Goal: Transaction & Acquisition: Purchase product/service

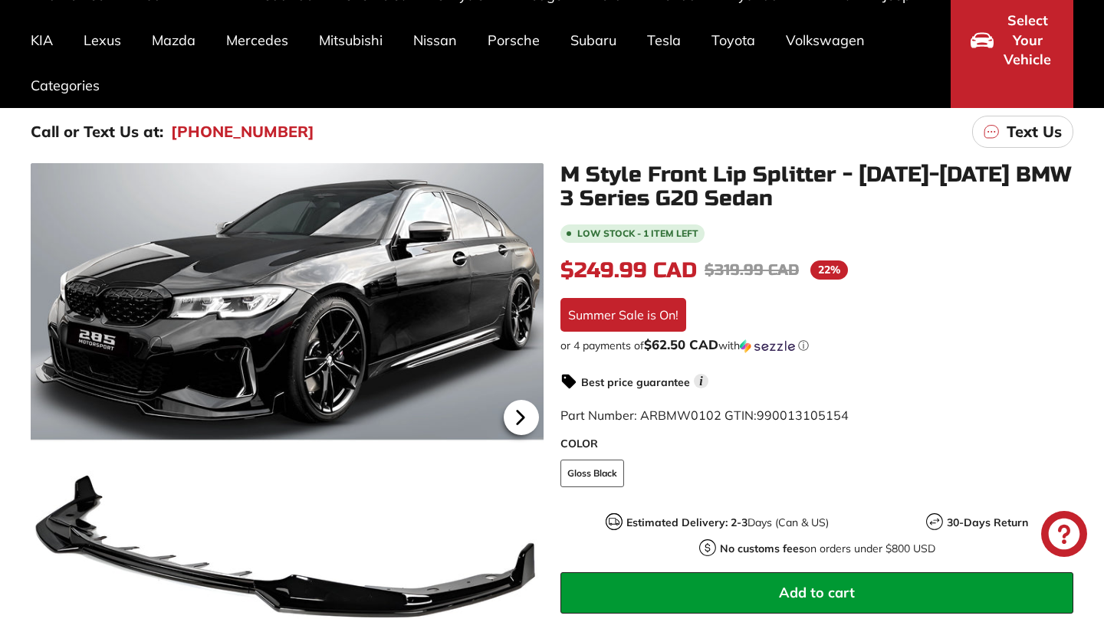
click at [517, 425] on icon at bounding box center [520, 417] width 35 height 35
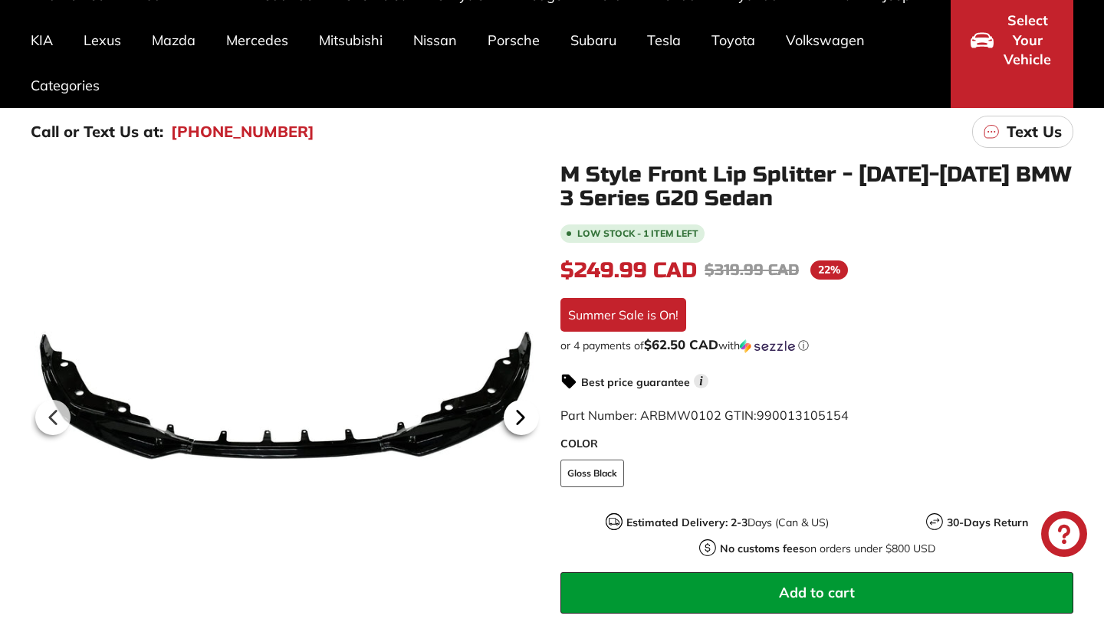
click at [517, 425] on icon at bounding box center [520, 417] width 35 height 35
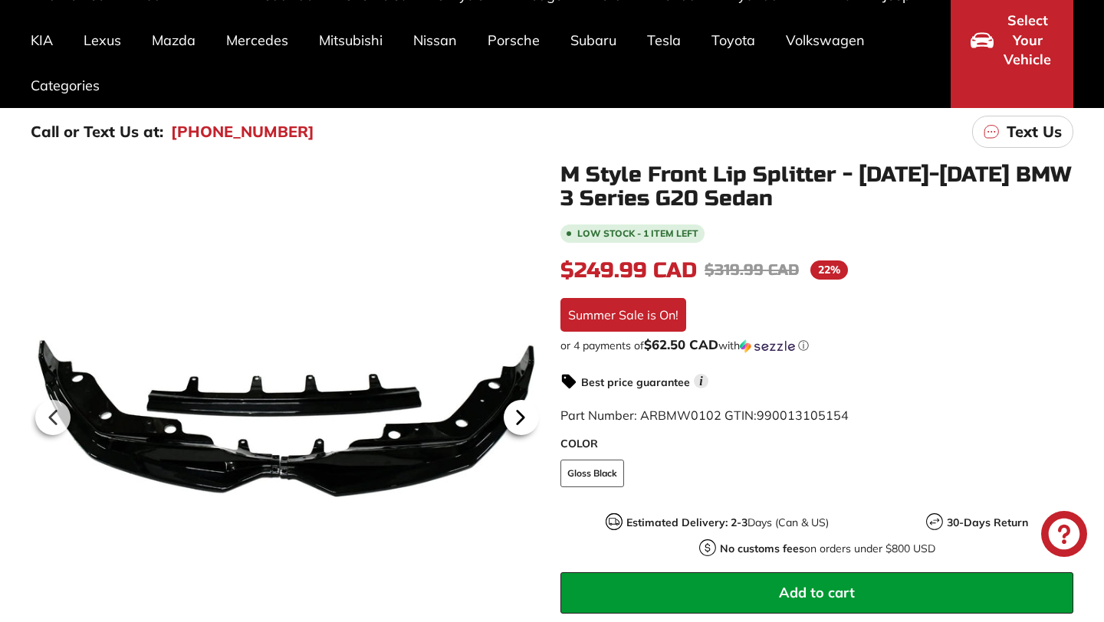
click at [517, 425] on icon at bounding box center [520, 417] width 35 height 35
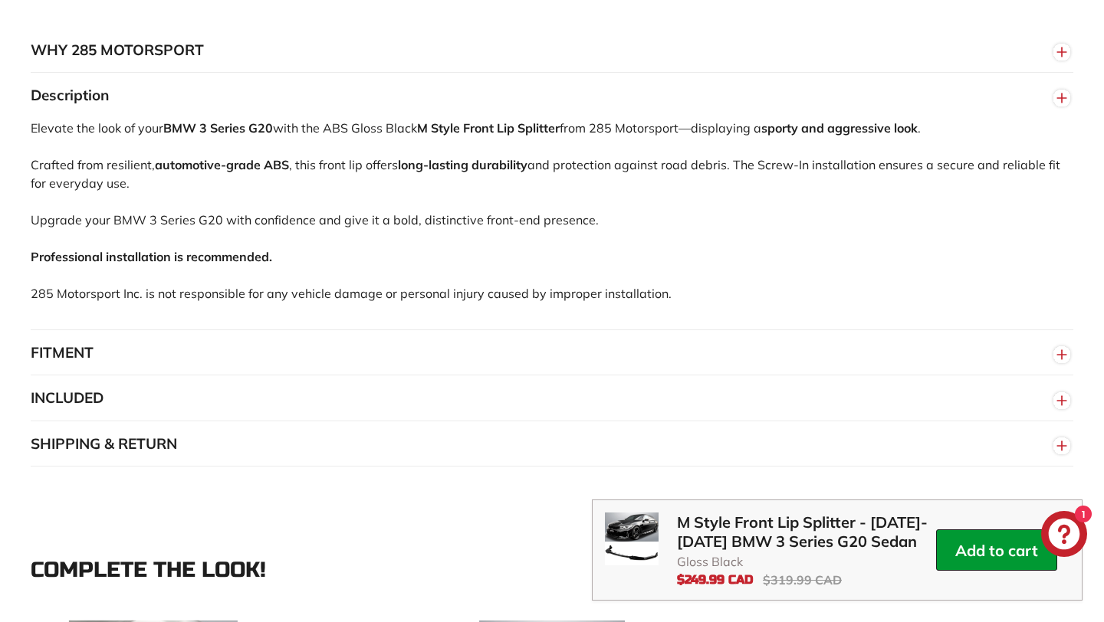
scroll to position [1012, 0]
click at [612, 362] on button "FITMENT" at bounding box center [552, 352] width 1042 height 46
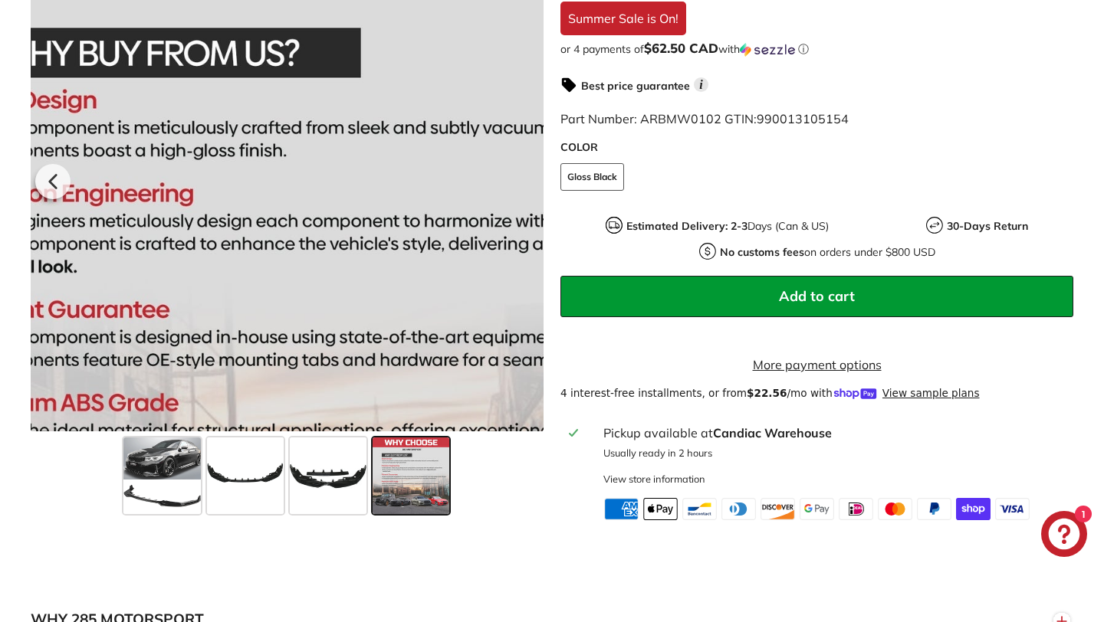
scroll to position [434, 0]
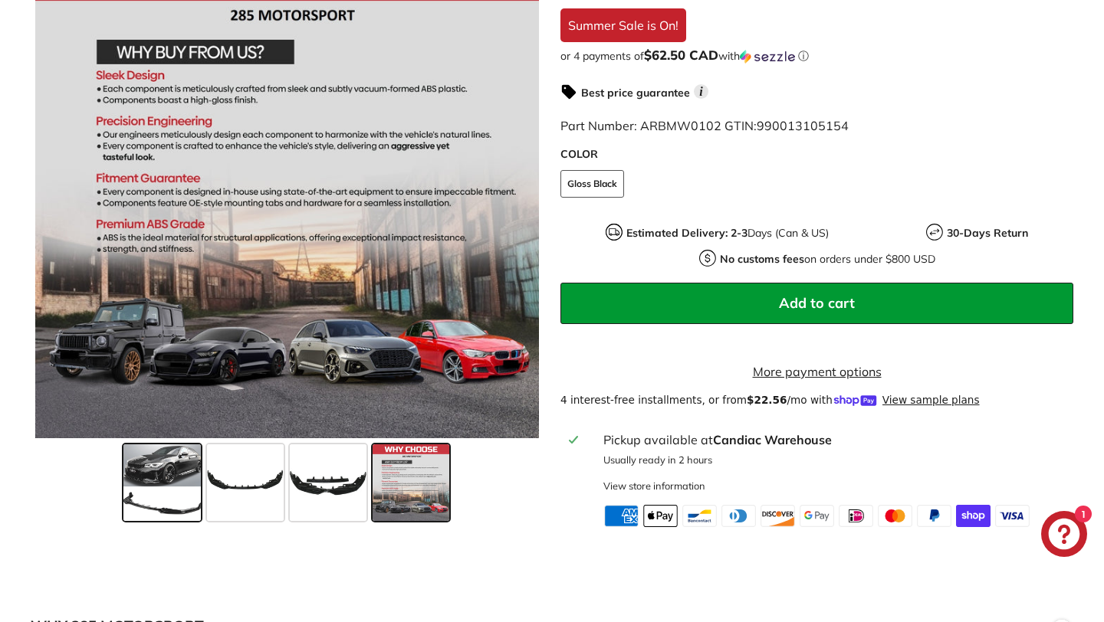
click at [189, 483] on span at bounding box center [162, 483] width 78 height 77
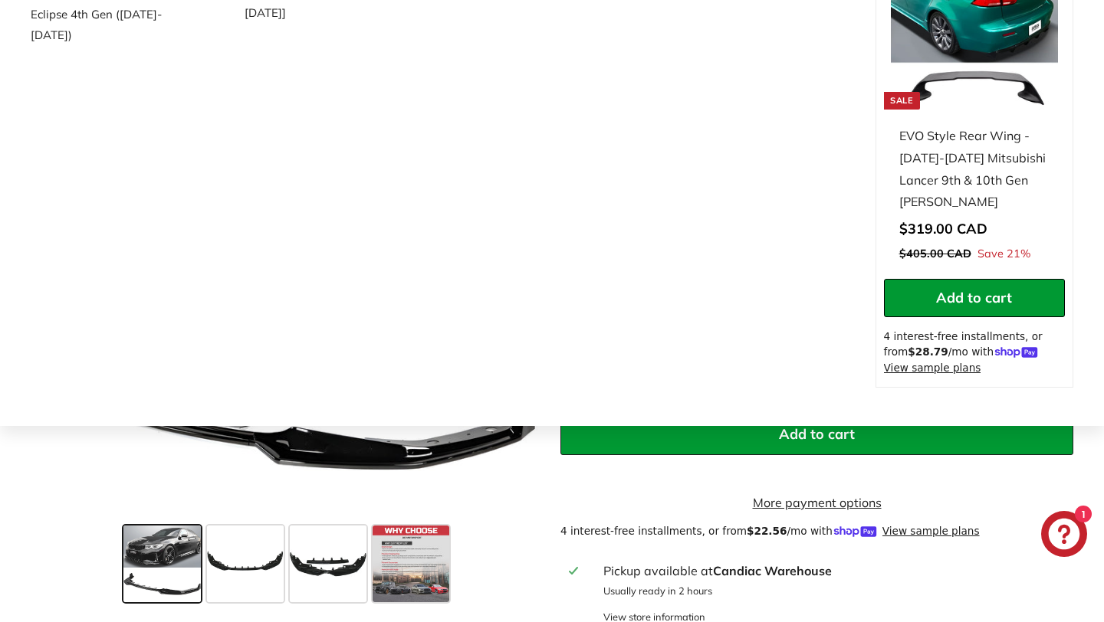
scroll to position [367, 0]
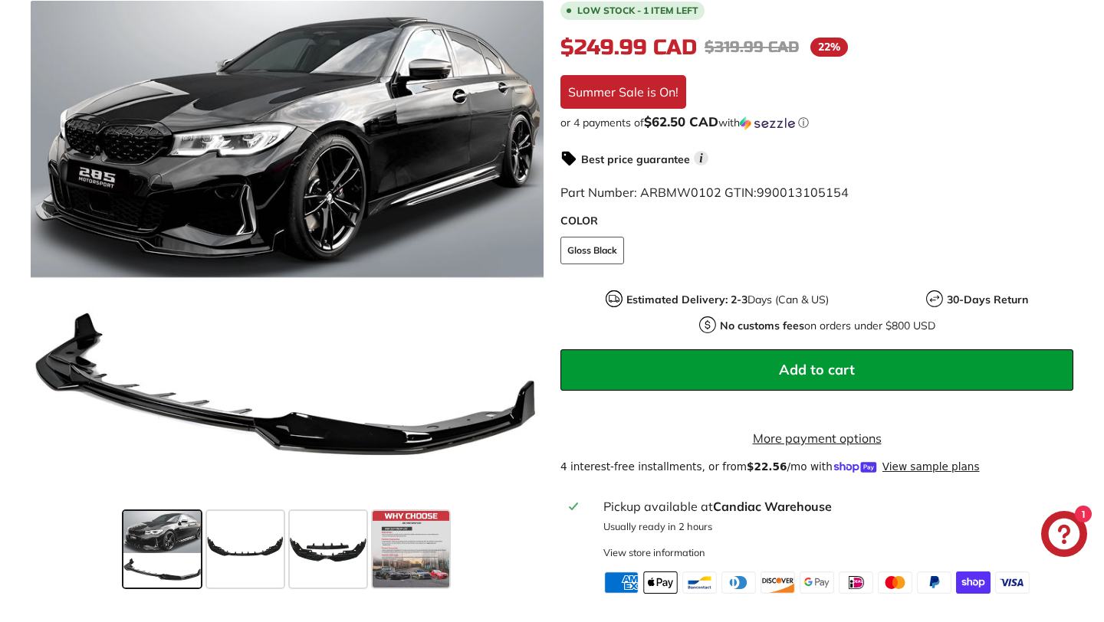
click at [605, 369] on button "Add to cart" at bounding box center [816, 370] width 513 height 41
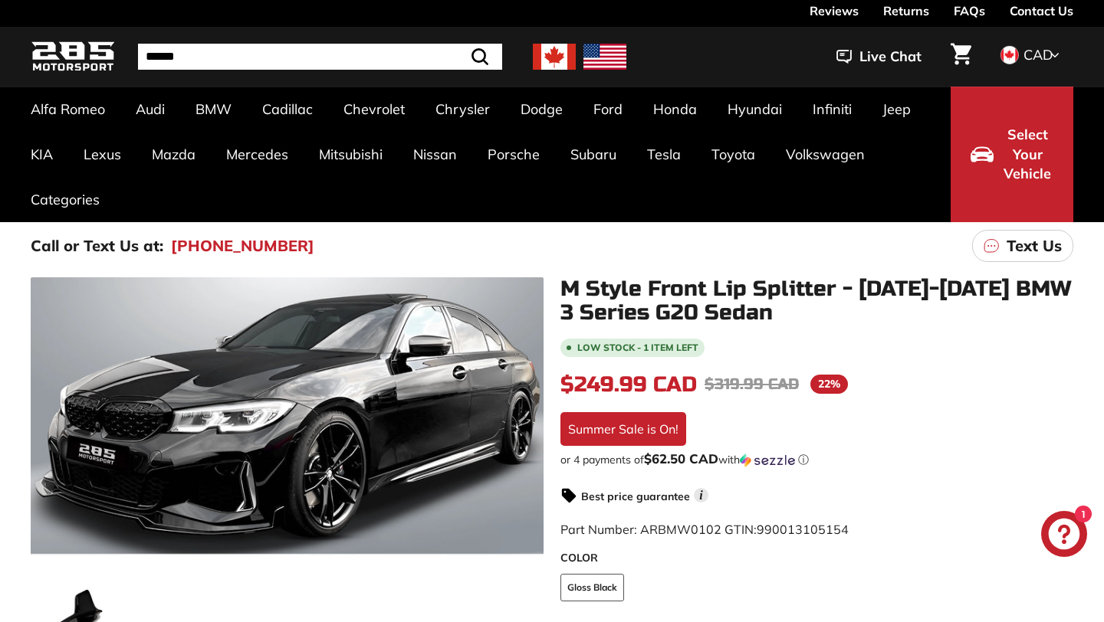
scroll to position [0, 0]
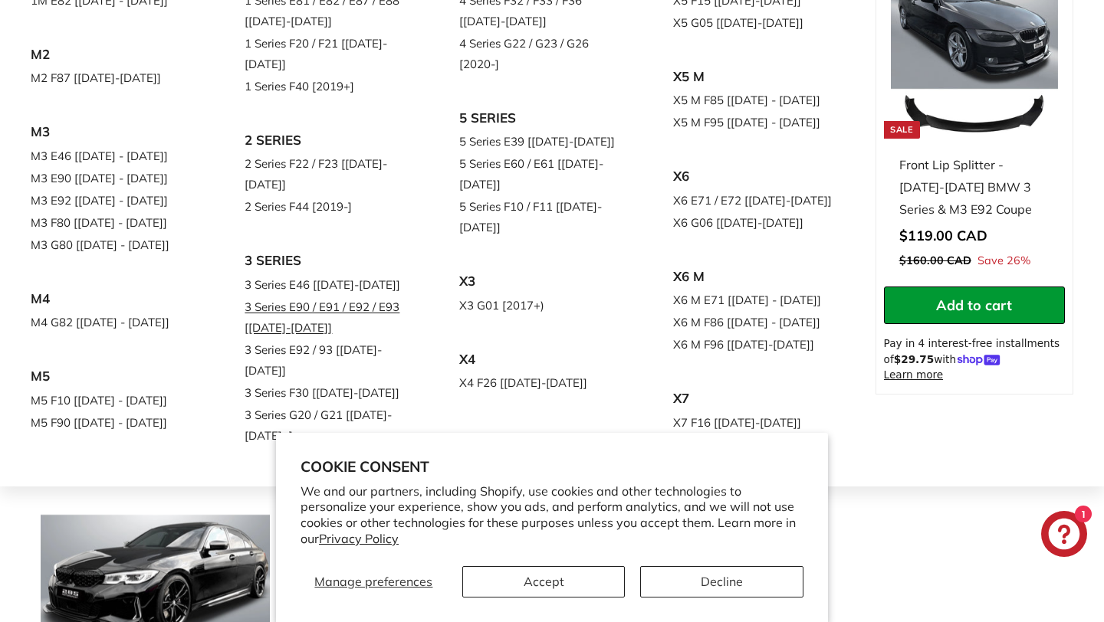
scroll to position [231, 0]
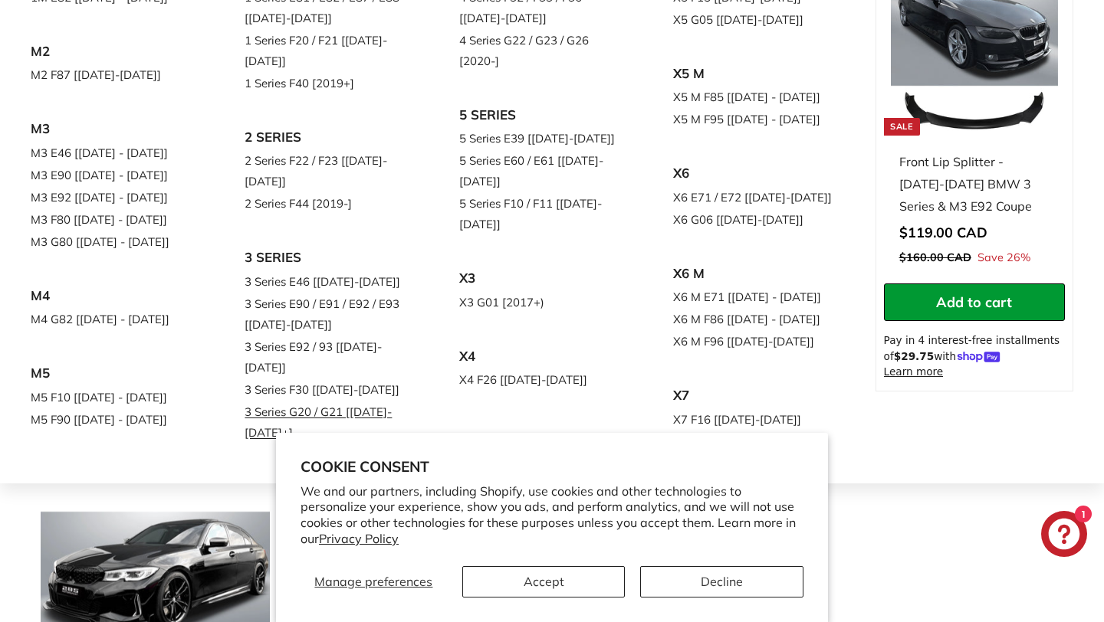
click at [314, 401] on link "3 Series G20 / G21 [[DATE]-[DATE]+]" at bounding box center [330, 422] width 171 height 43
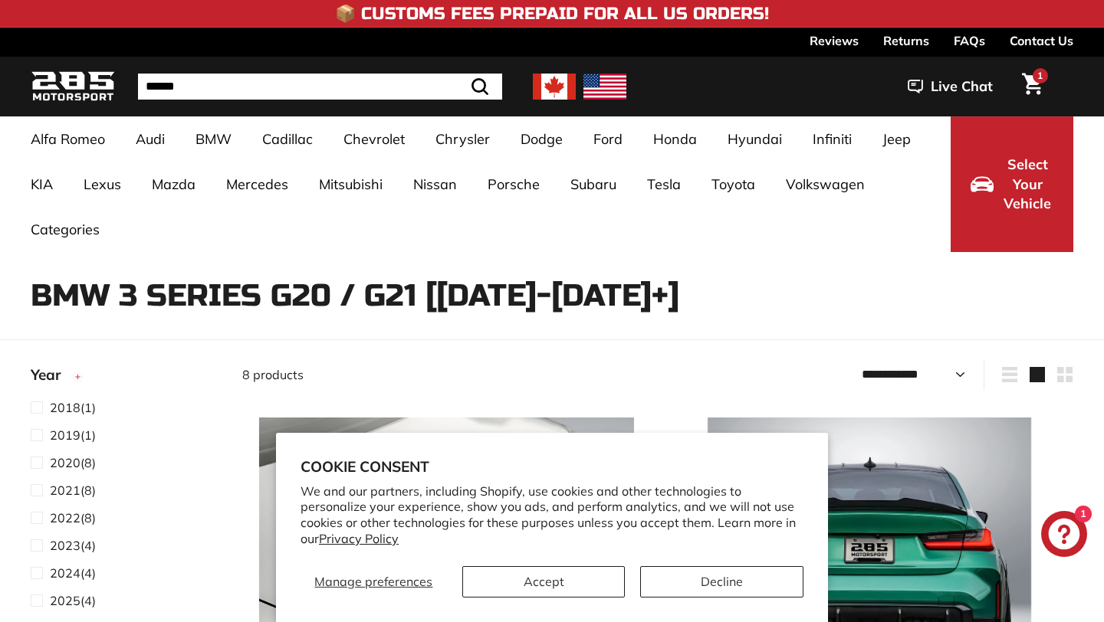
select select "**********"
click at [606, 583] on button "Accept" at bounding box center [543, 581] width 163 height 31
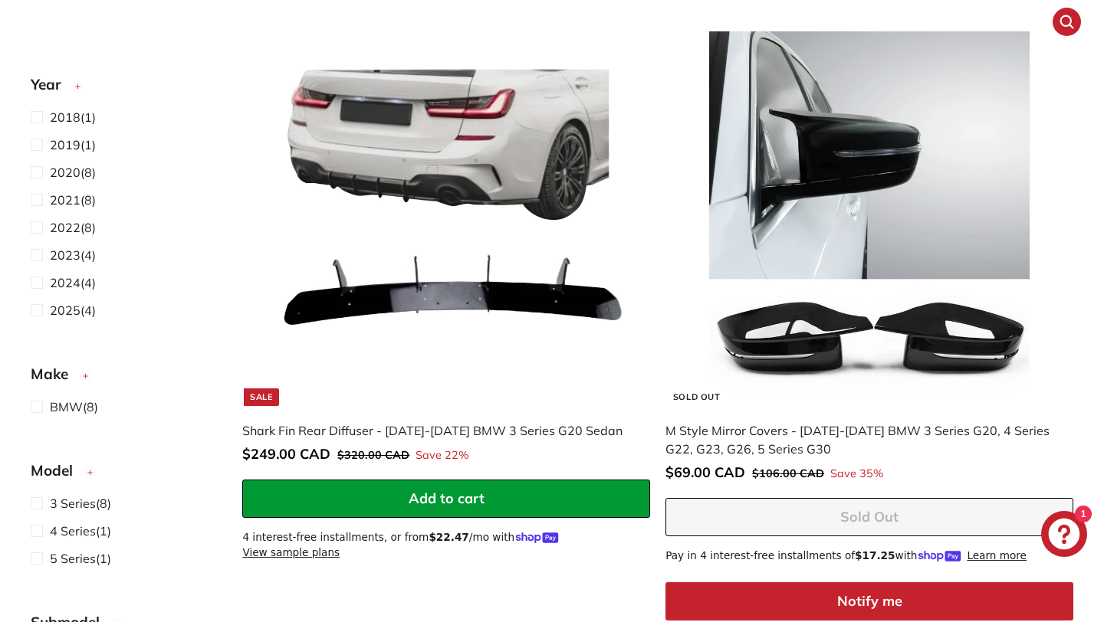
scroll to position [2226, 0]
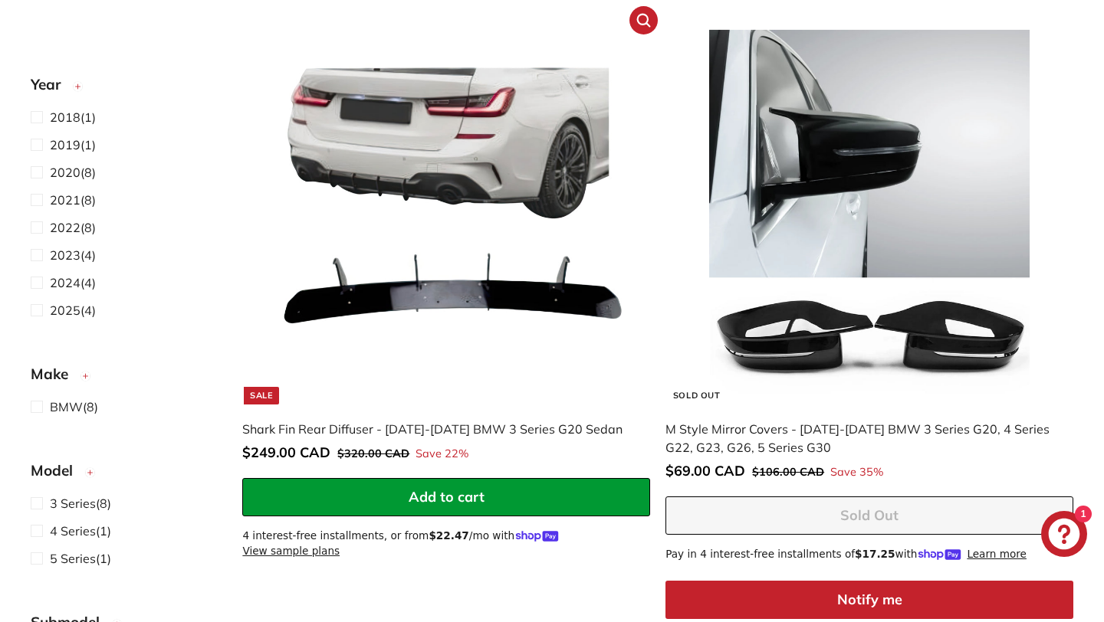
click at [579, 478] on button "Add to cart" at bounding box center [446, 497] width 408 height 38
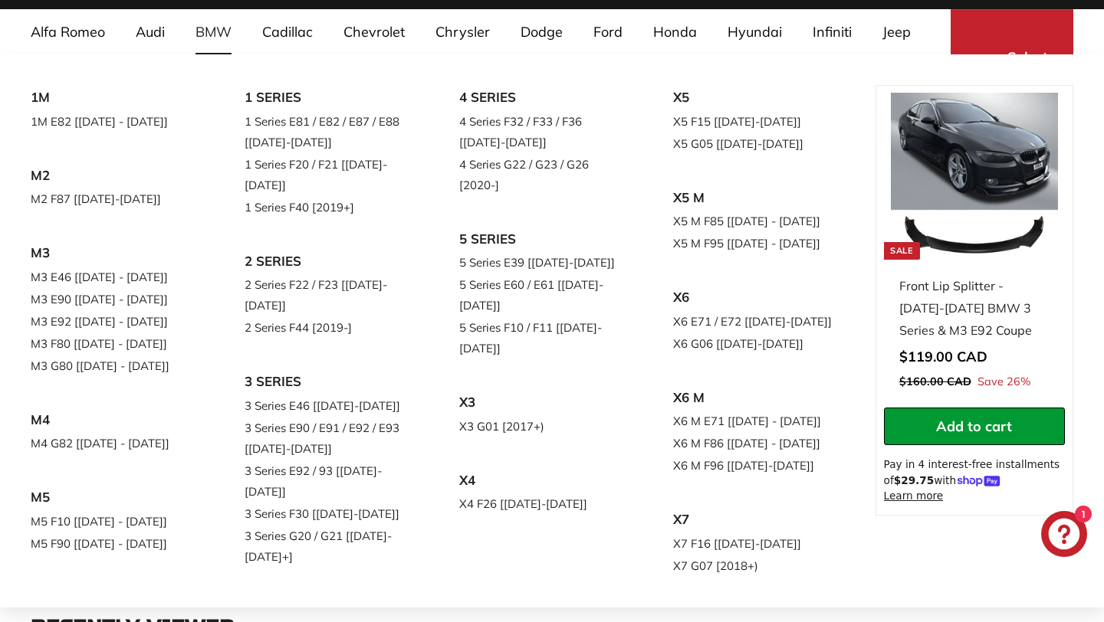
scroll to position [138, 0]
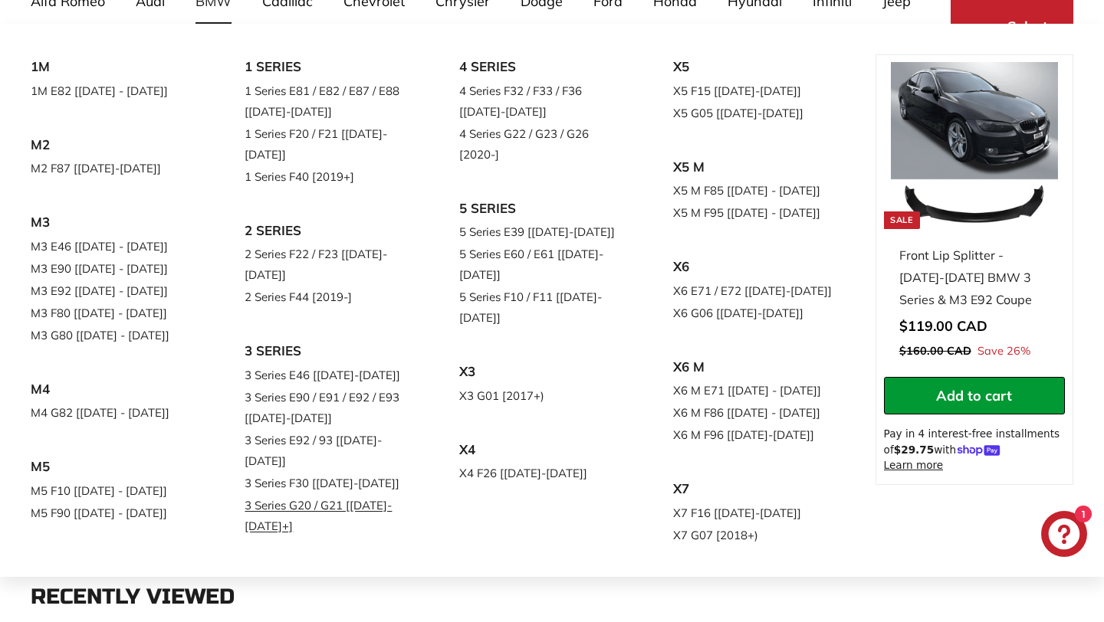
click at [351, 494] on link "3 Series G20 / G21 [[DATE]-[DATE]+]" at bounding box center [330, 515] width 171 height 43
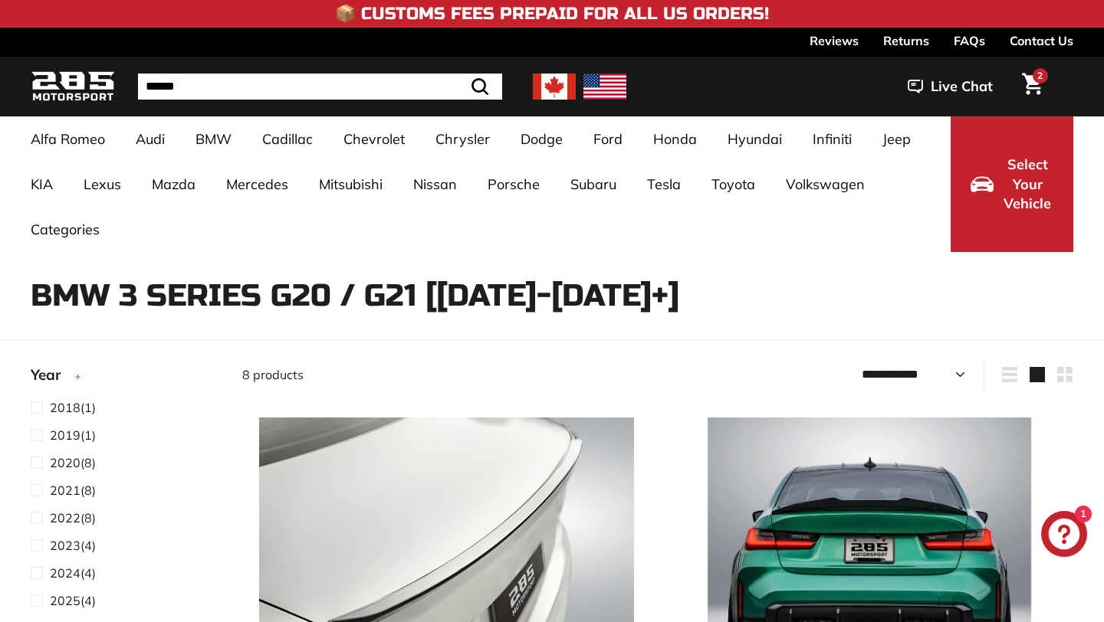
select select "**********"
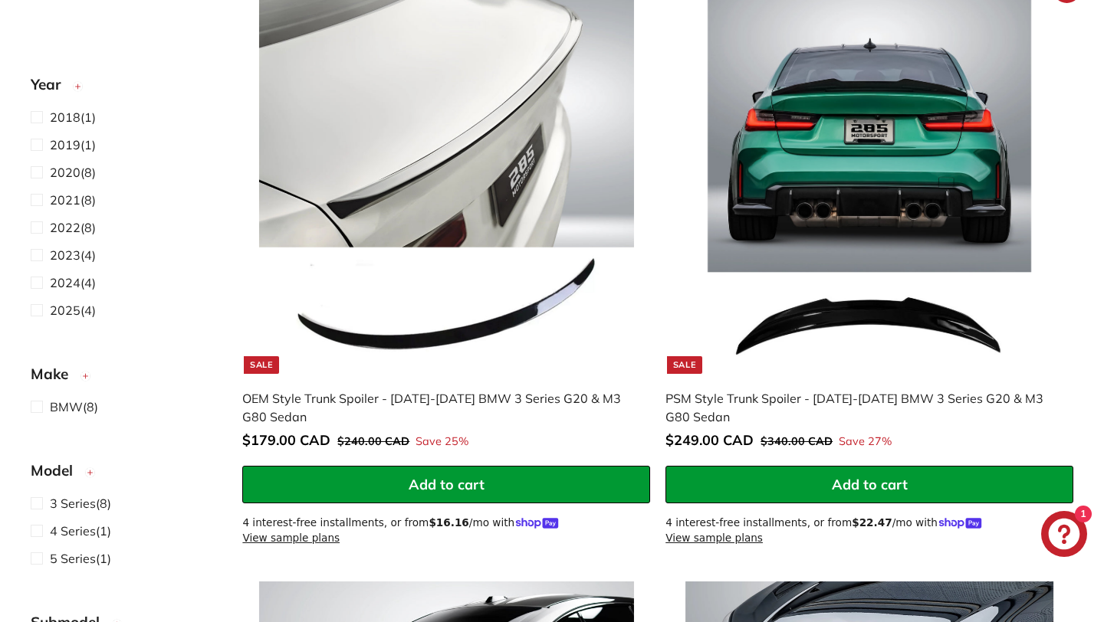
scroll to position [382, 0]
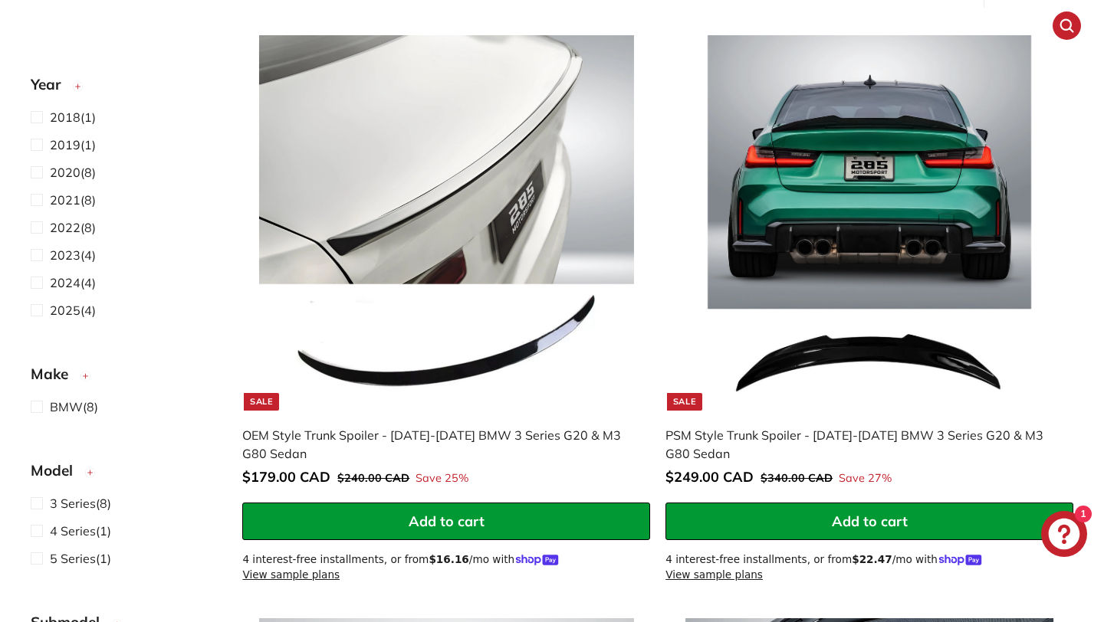
click at [789, 434] on div "PSM Style Trunk Spoiler - [DATE]-[DATE] BMW 3 Series G20 & M3 G80 Sedan" at bounding box center [861, 444] width 392 height 37
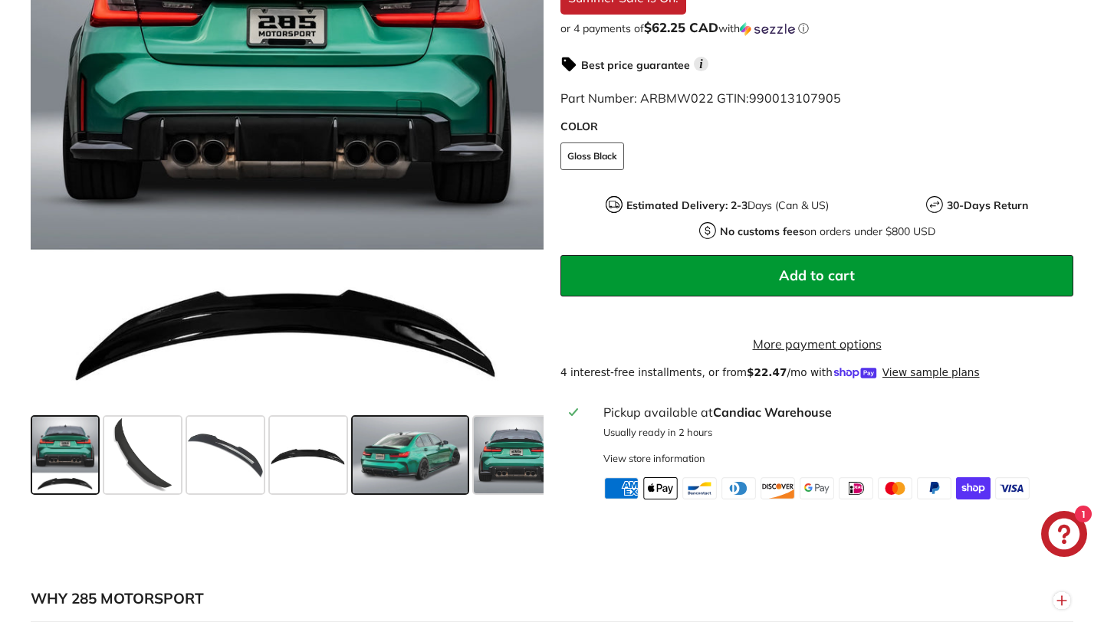
click at [435, 436] on span at bounding box center [410, 455] width 115 height 77
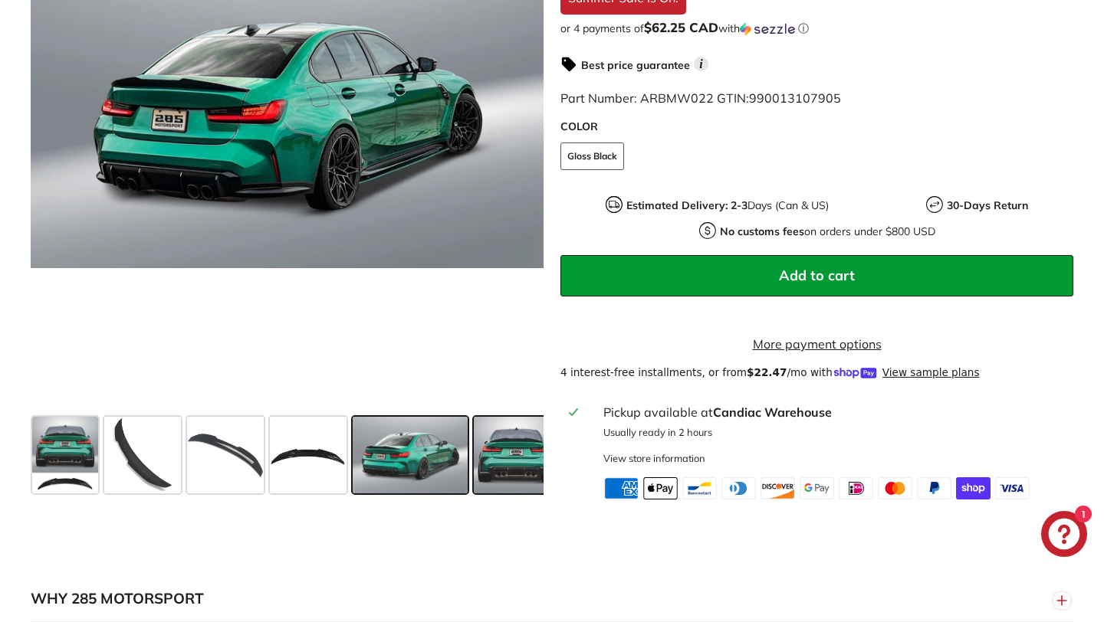
scroll to position [435, 0]
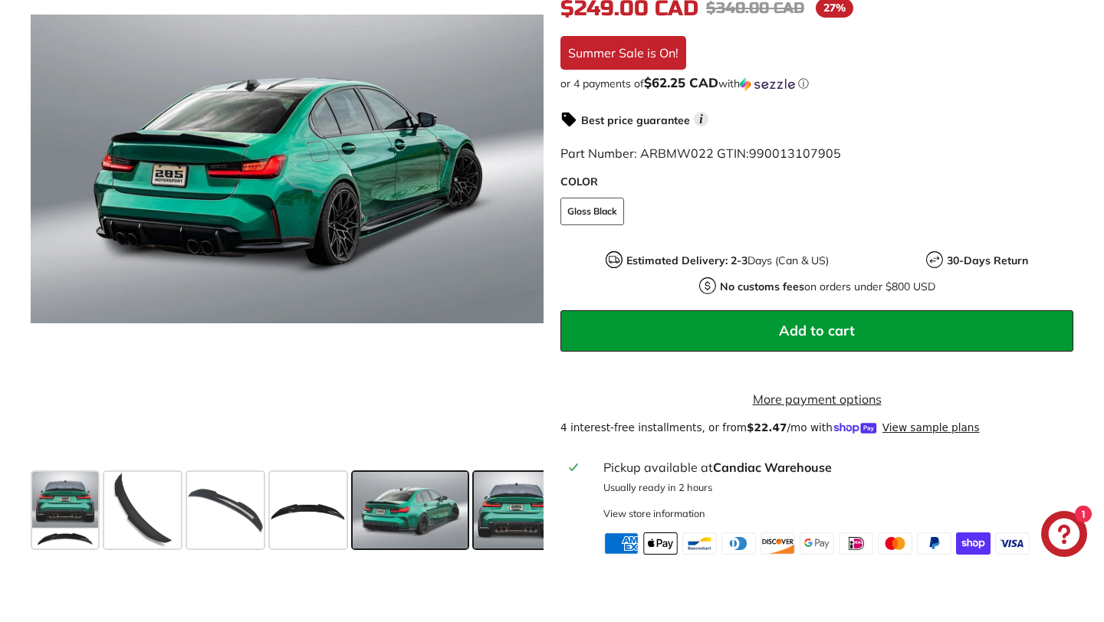
click at [524, 514] on span at bounding box center [516, 510] width 85 height 77
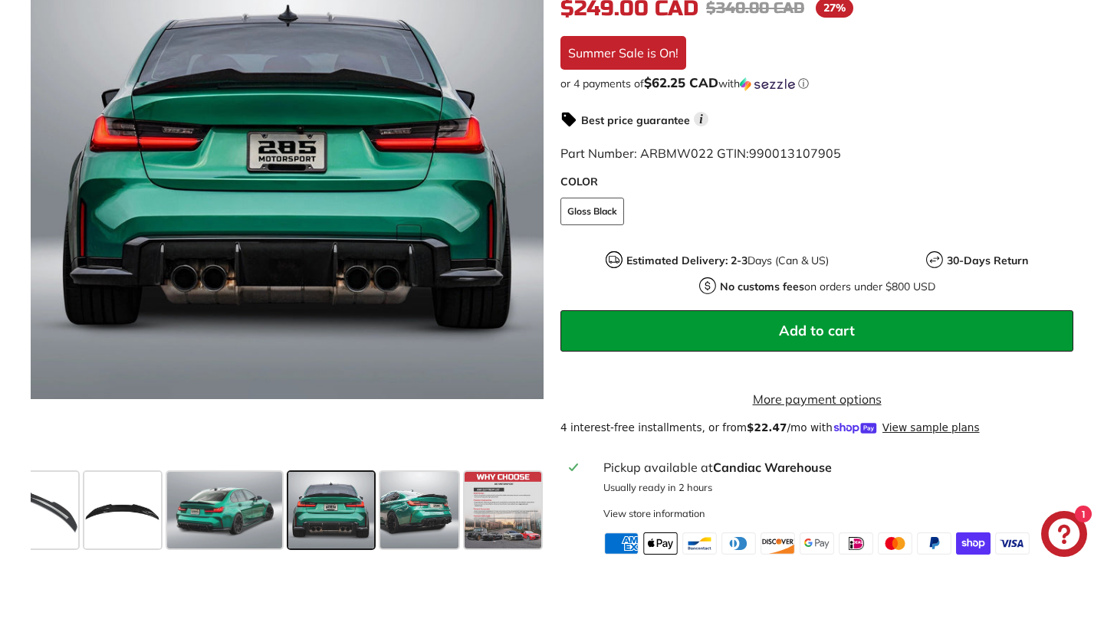
scroll to position [0, 186]
click at [428, 517] on span at bounding box center [418, 510] width 79 height 77
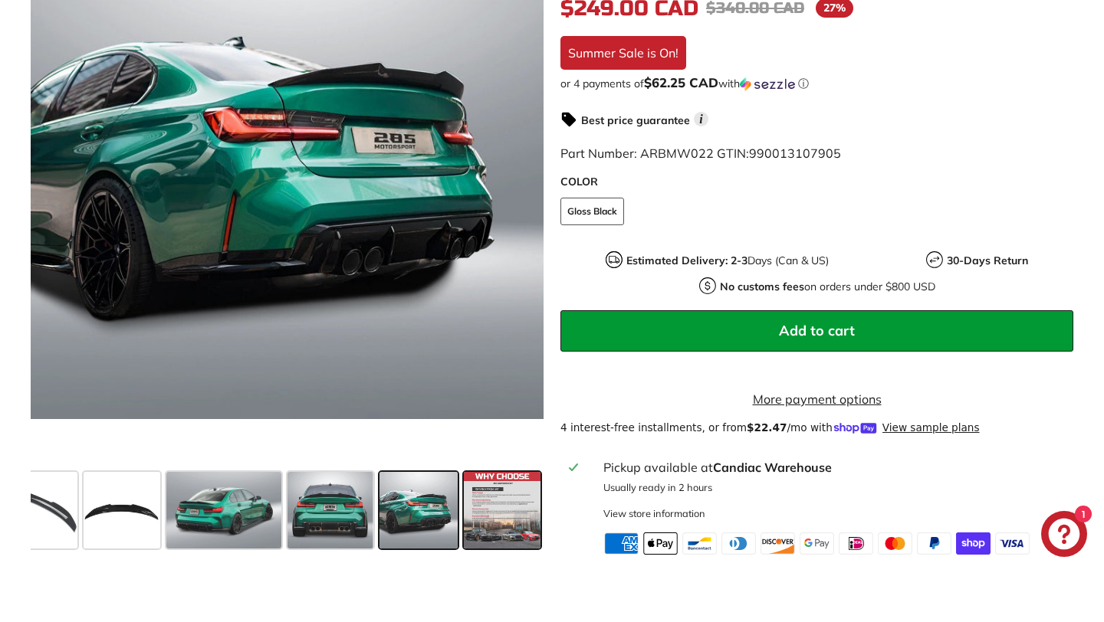
click at [501, 520] on span at bounding box center [502, 510] width 77 height 77
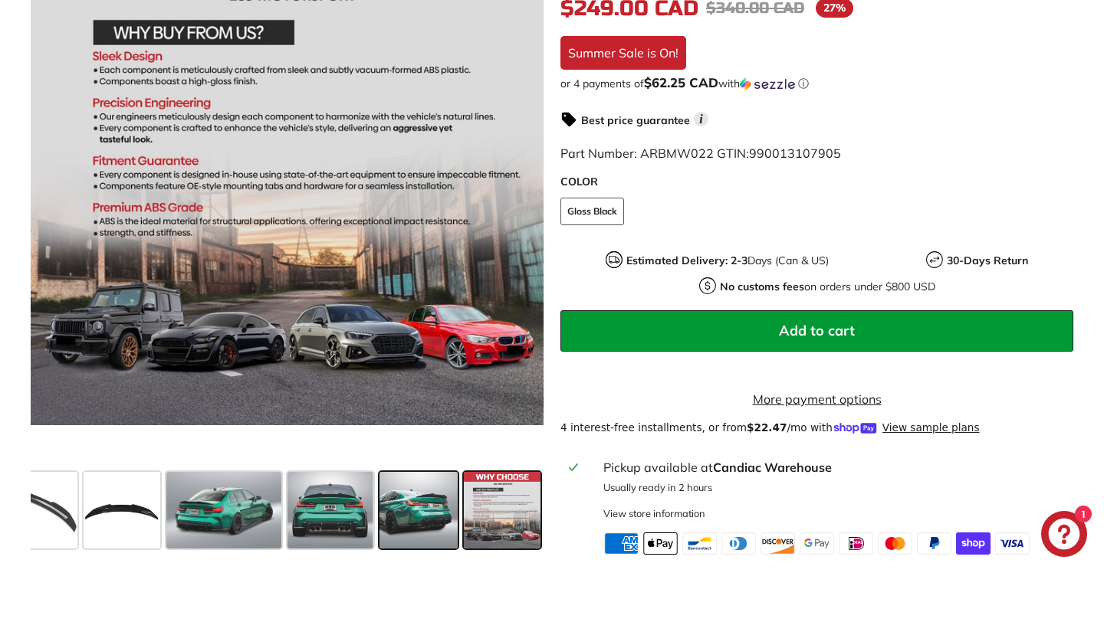
click at [417, 507] on span at bounding box center [418, 510] width 79 height 77
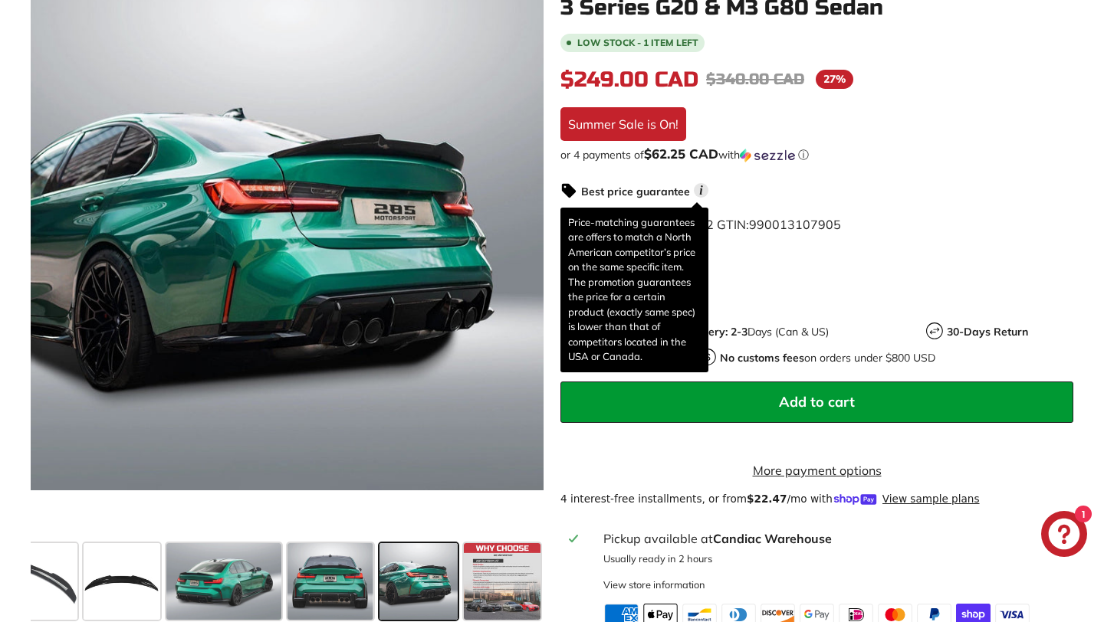
scroll to position [361, 0]
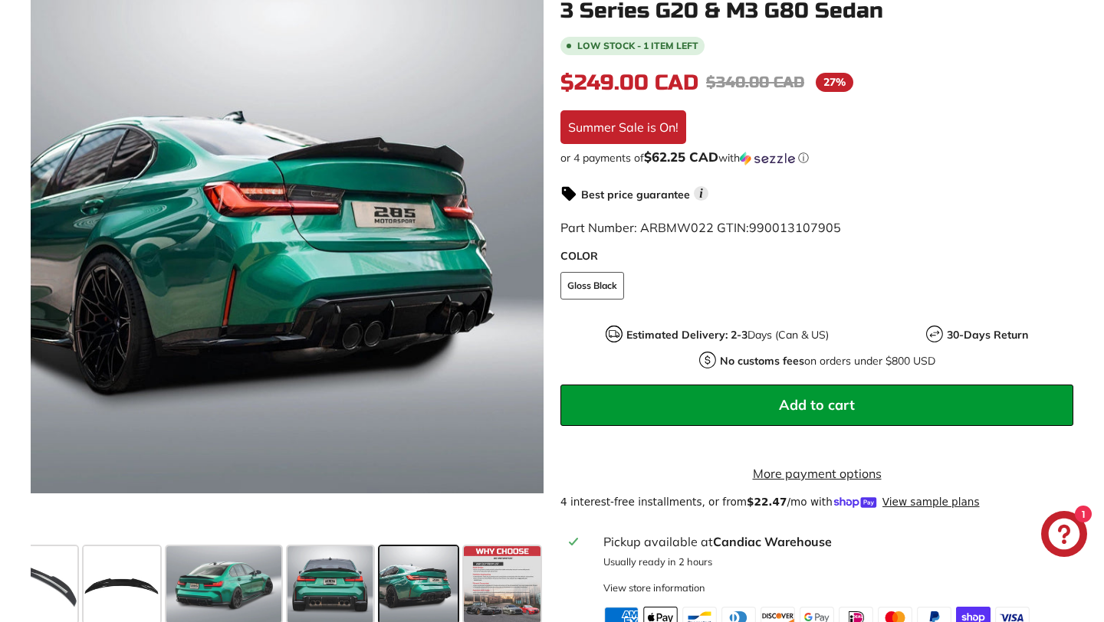
click at [833, 396] on span "Add to cart" at bounding box center [817, 405] width 76 height 18
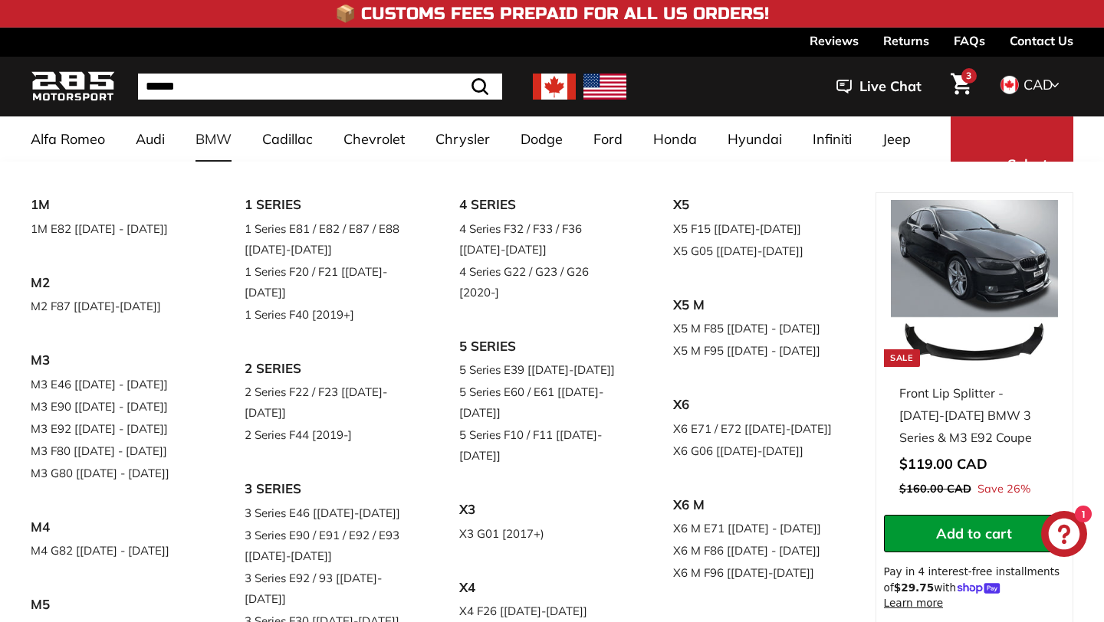
scroll to position [192, 0]
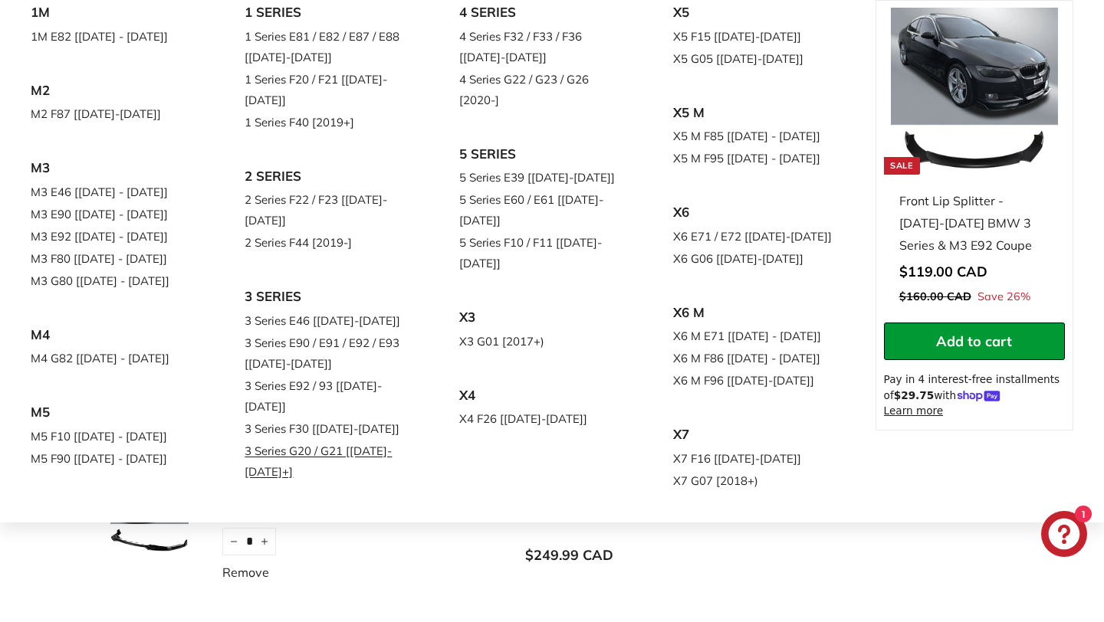
click at [323, 440] on link "3 Series G20 / G21 [[DATE]-[DATE]+]" at bounding box center [330, 461] width 171 height 43
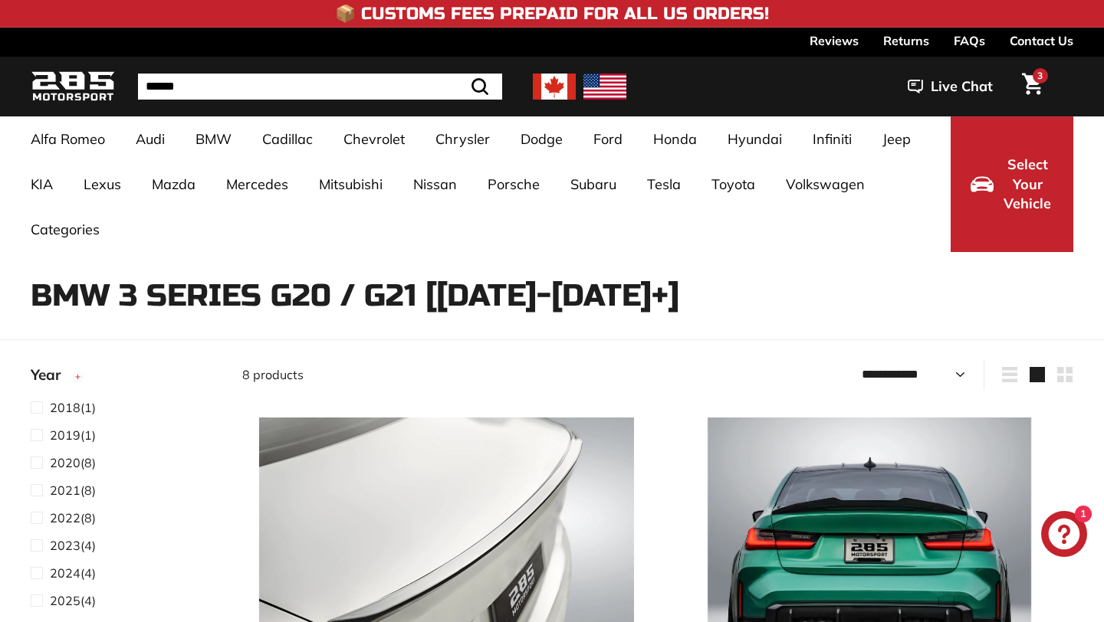
select select "**********"
click at [954, 79] on icon "Cart" at bounding box center [960, 84] width 21 height 22
